Goal: Task Accomplishment & Management: Use online tool/utility

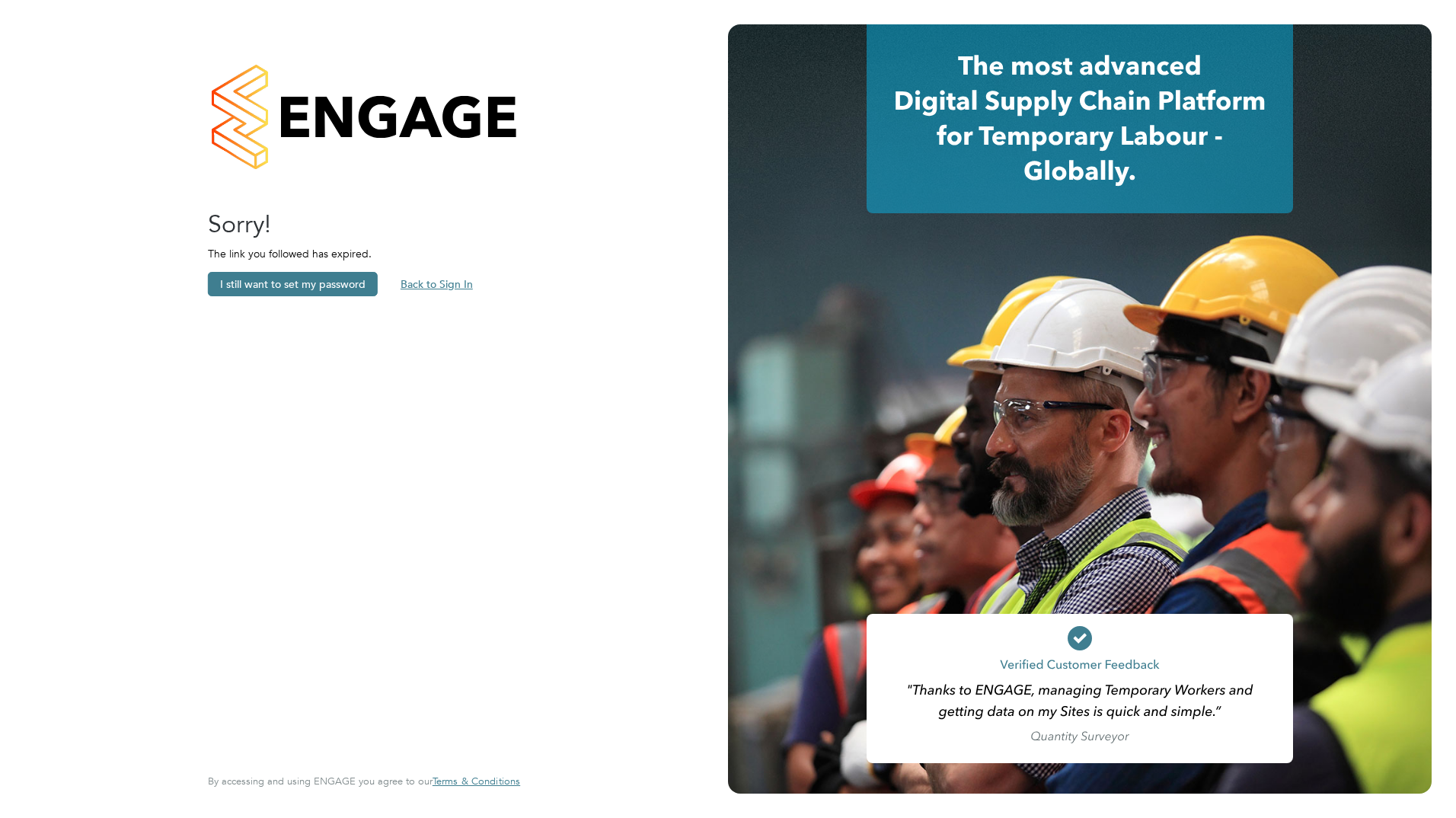
click at [469, 276] on button "Back to Sign In" at bounding box center [436, 284] width 97 height 24
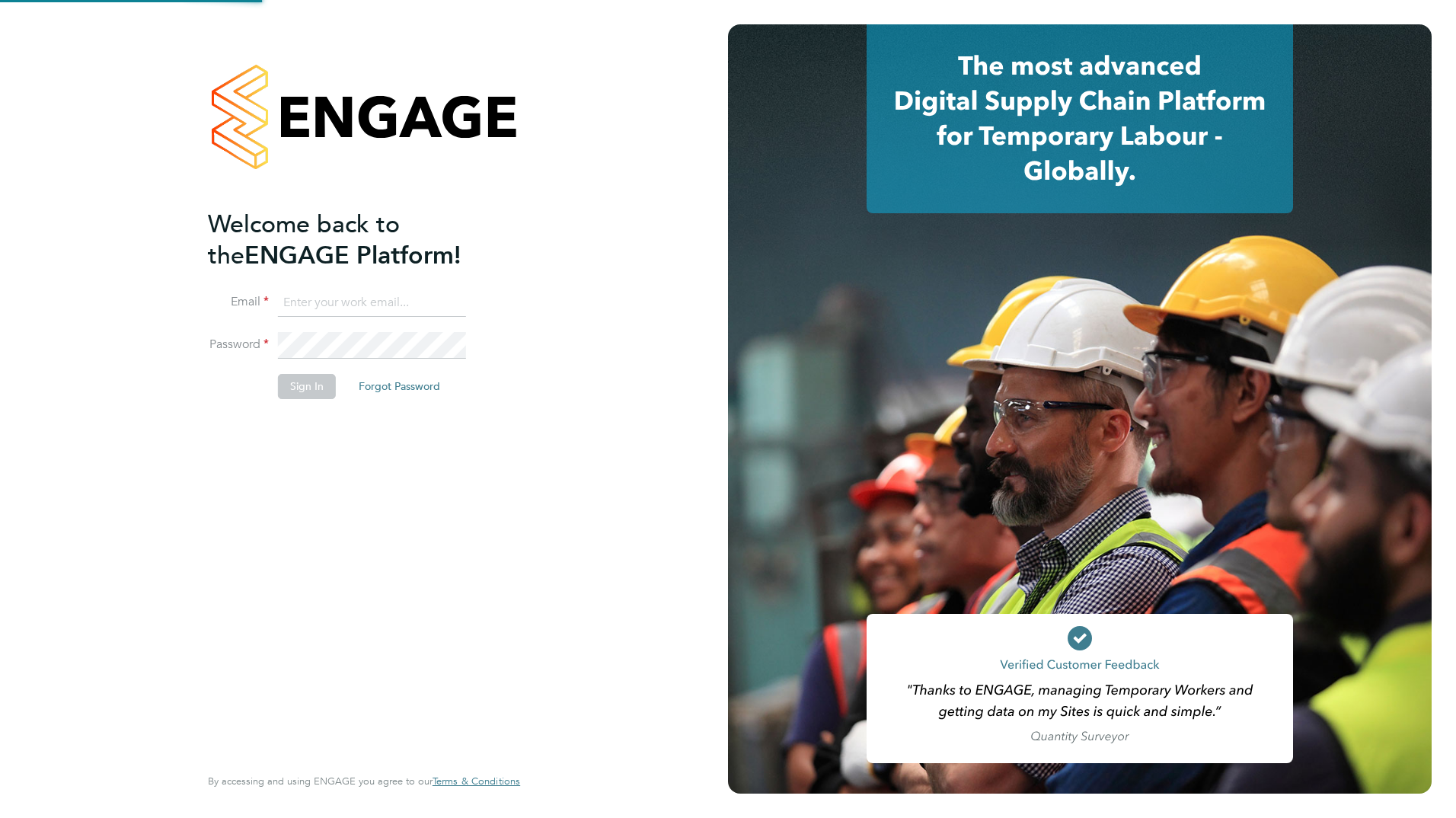
type input "[EMAIL_ADDRESS][PERSON_NAME][DOMAIN_NAME]"
click at [403, 313] on input "[EMAIL_ADDRESS][PERSON_NAME][DOMAIN_NAME]" at bounding box center [372, 302] width 188 height 27
click at [294, 389] on button "Sign In" at bounding box center [307, 386] width 57 height 24
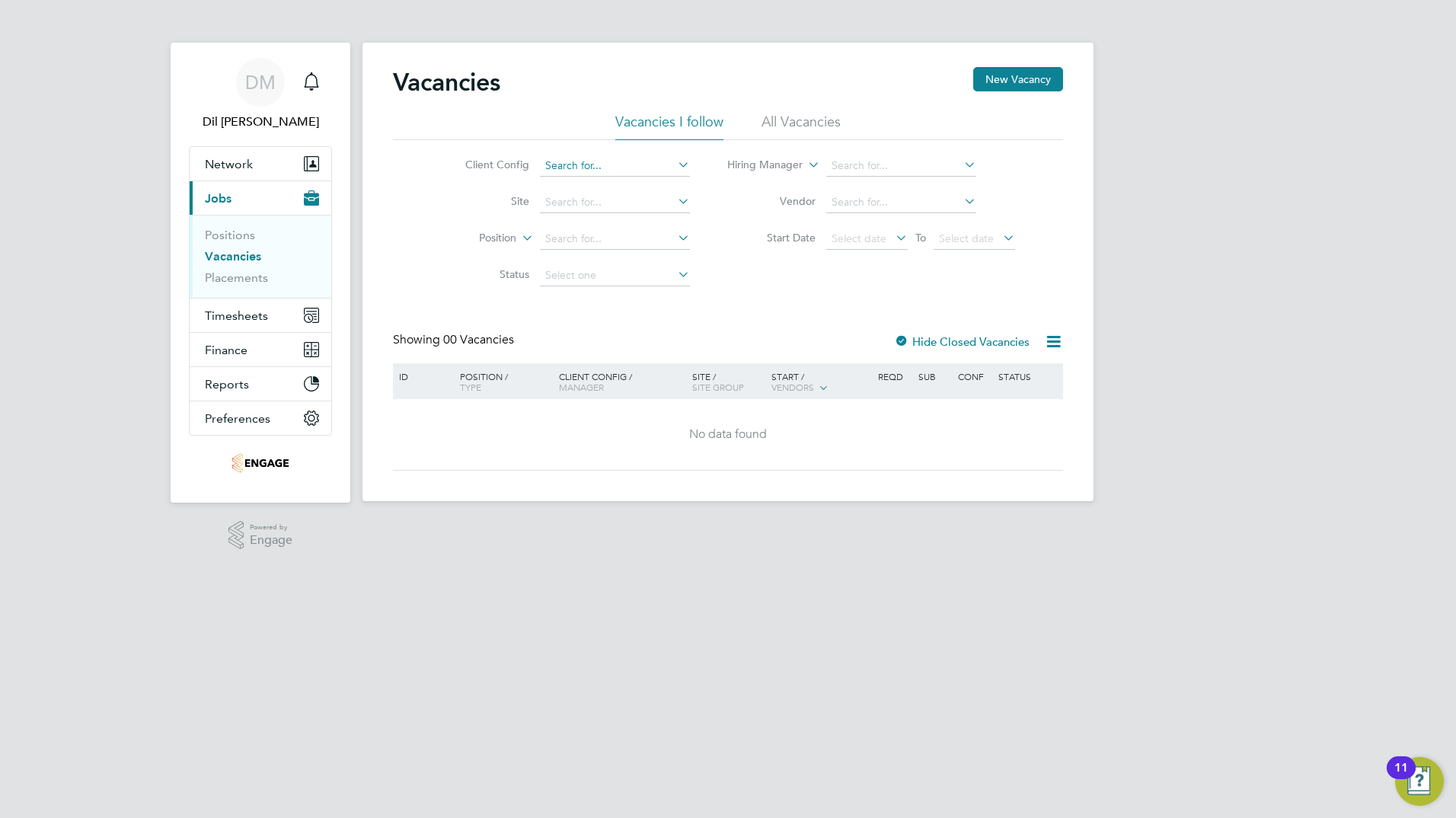
click at [600, 167] on input at bounding box center [615, 166] width 150 height 21
